Goal: Information Seeking & Learning: Learn about a topic

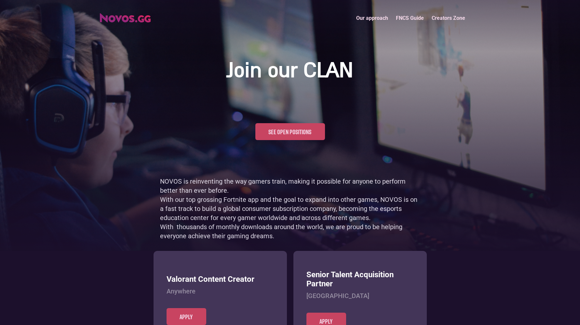
scroll to position [317, 0]
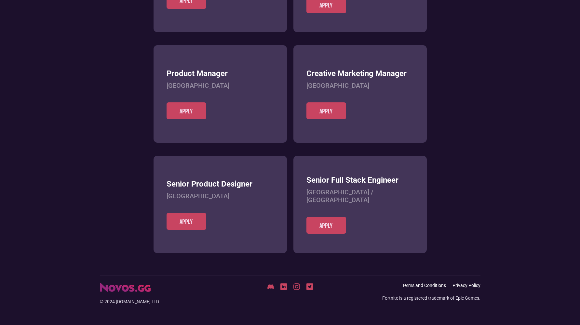
scroll to position [251, 0]
